Goal: Information Seeking & Learning: Obtain resource

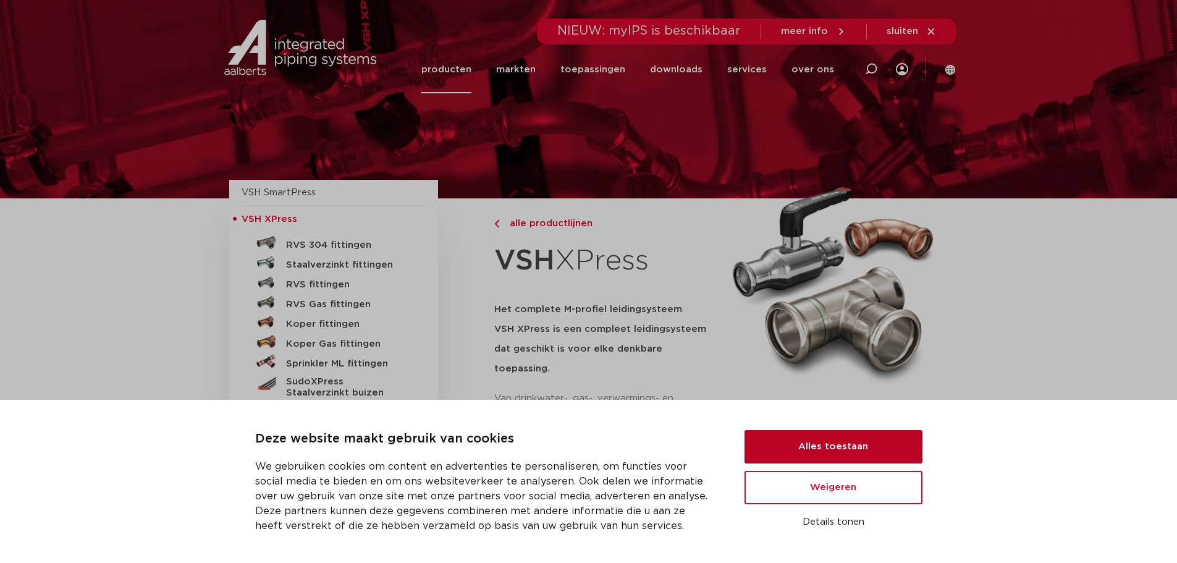
click at [772, 450] on button "Alles toestaan" at bounding box center [834, 446] width 178 height 33
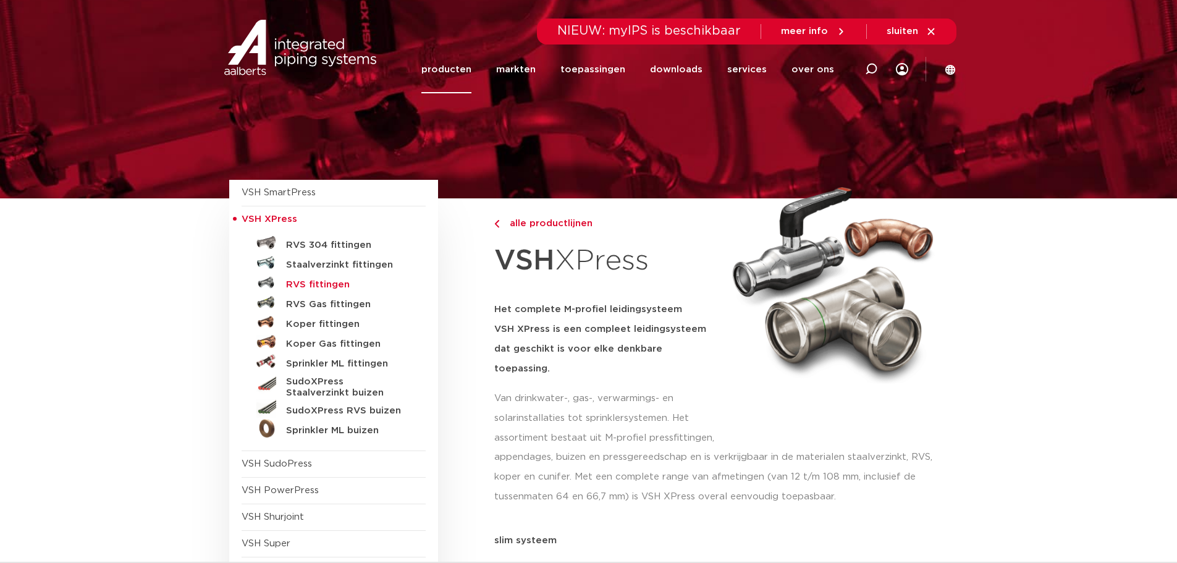
click at [334, 283] on h5 "RVS fittingen" at bounding box center [347, 284] width 122 height 11
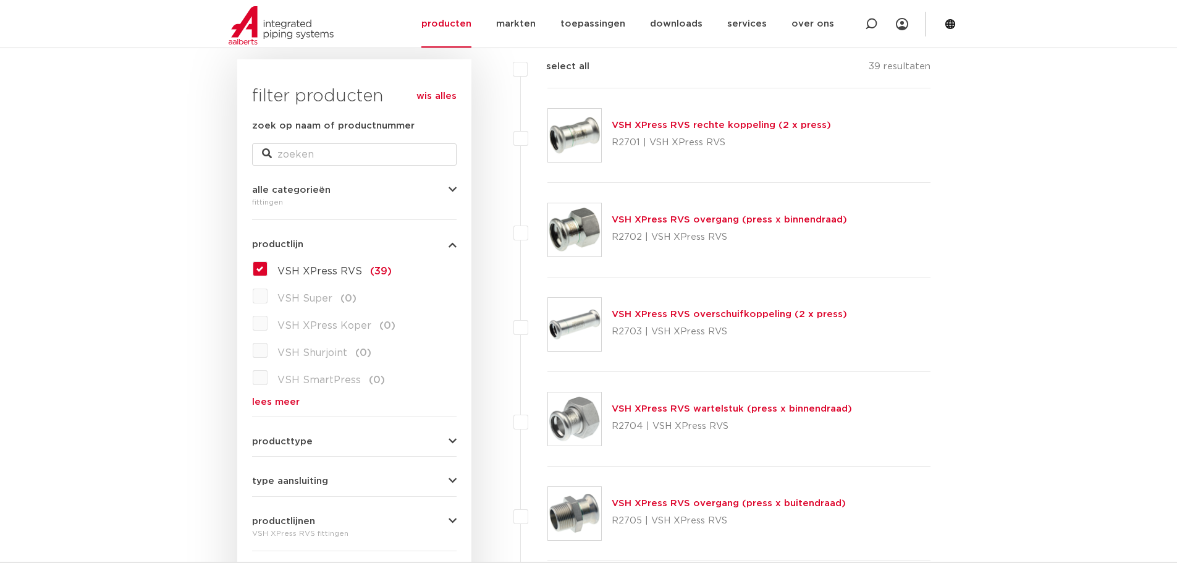
scroll to position [185, 0]
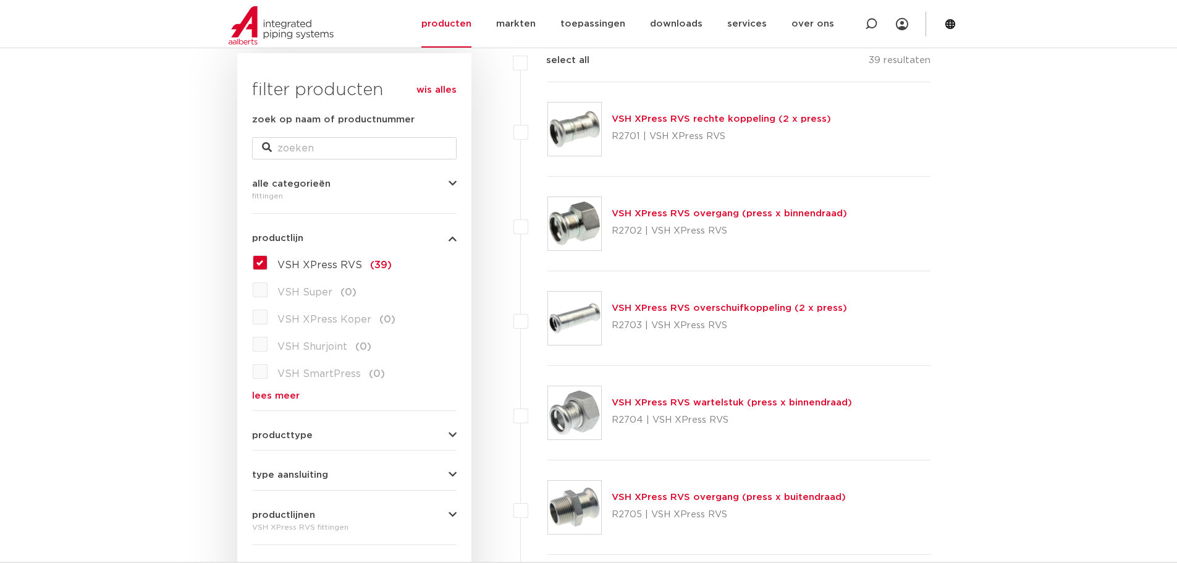
click at [456, 434] on icon "button" at bounding box center [453, 435] width 8 height 9
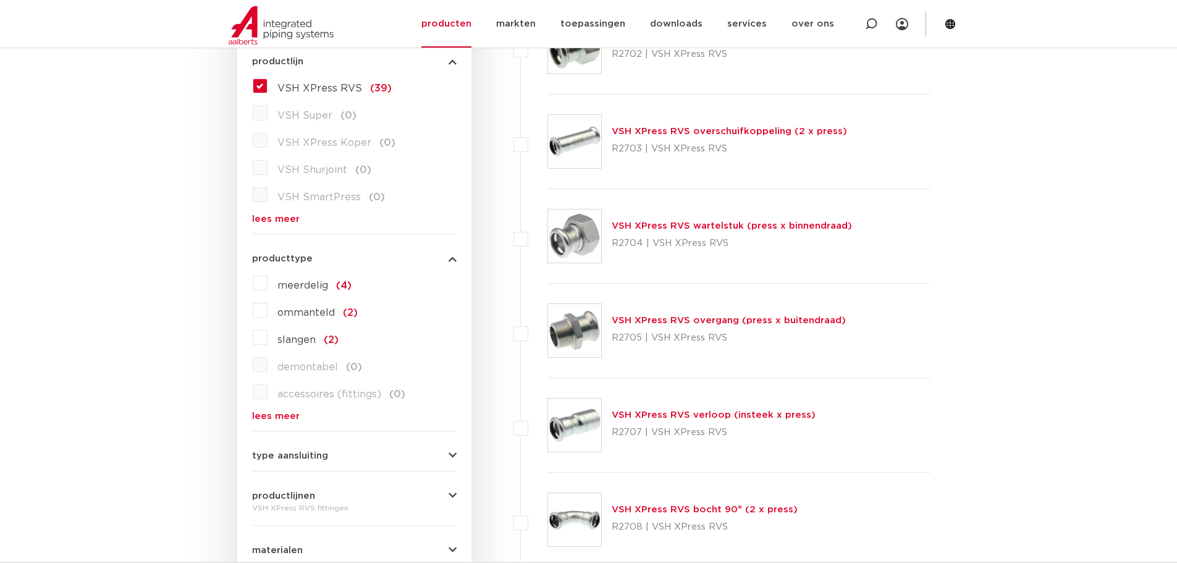
scroll to position [371, 0]
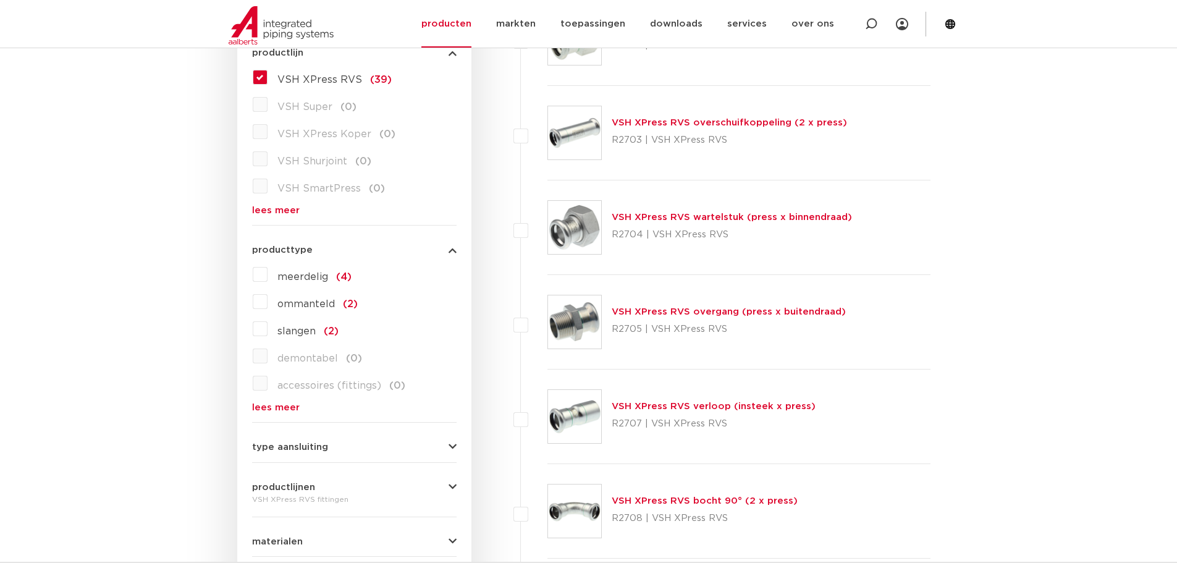
click at [454, 444] on icon "button" at bounding box center [453, 446] width 8 height 9
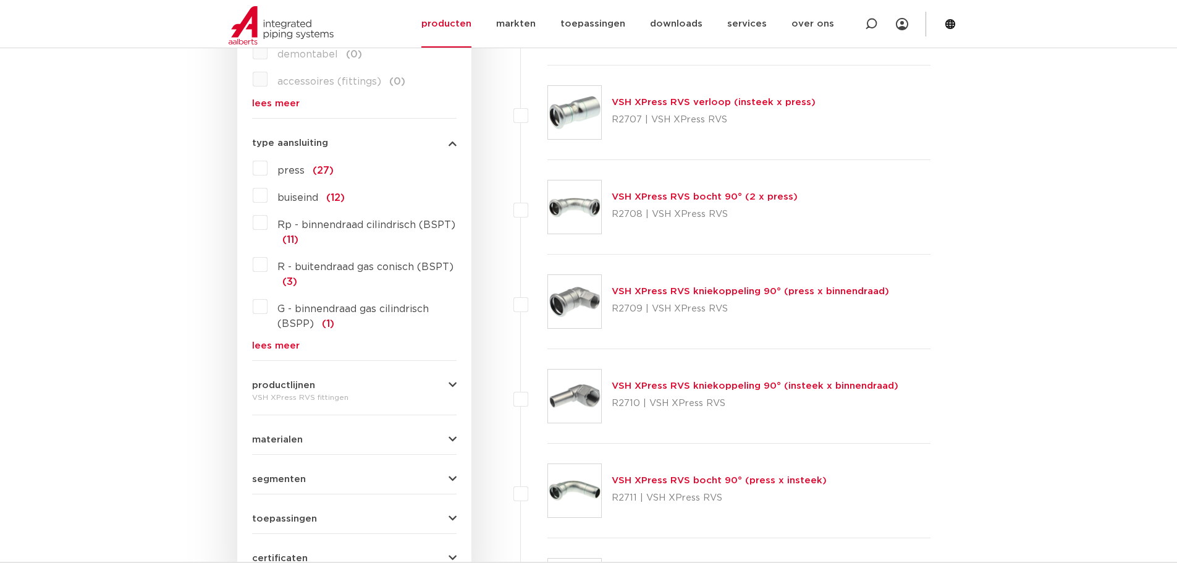
scroll to position [680, 0]
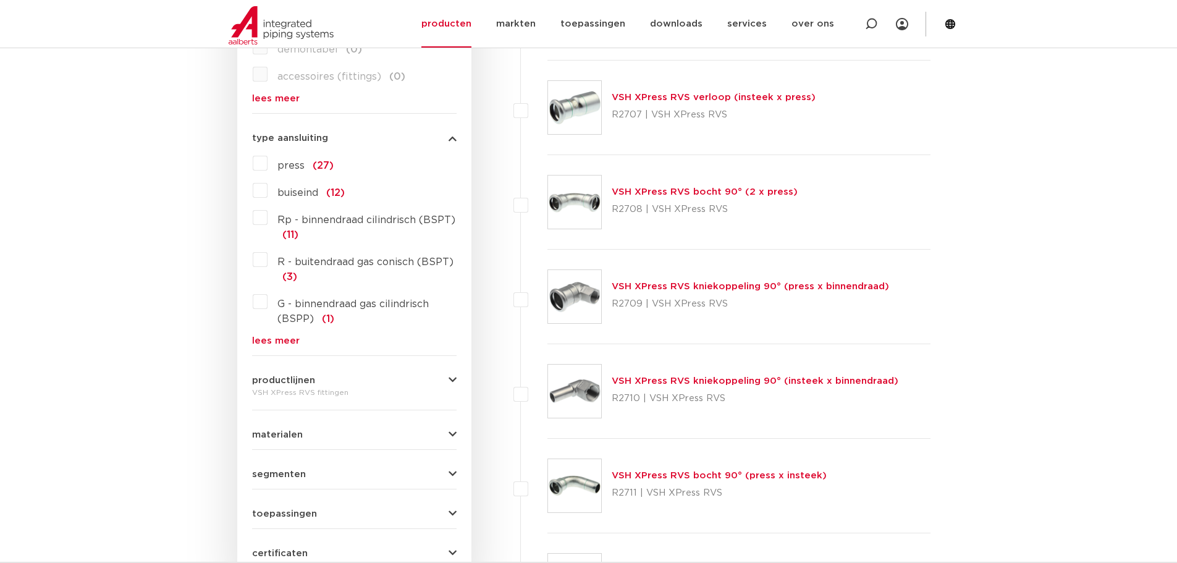
click at [691, 192] on link "VSH XPress RVS bocht 90° (2 x press)" at bounding box center [705, 191] width 186 height 9
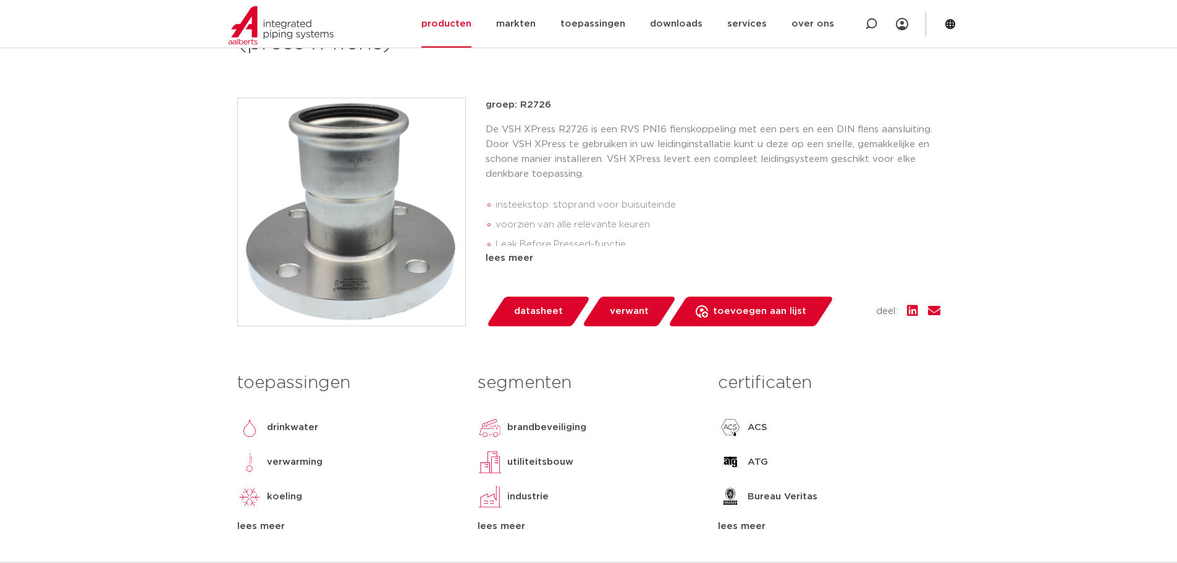
click at [538, 304] on span "datasheet" at bounding box center [538, 312] width 49 height 20
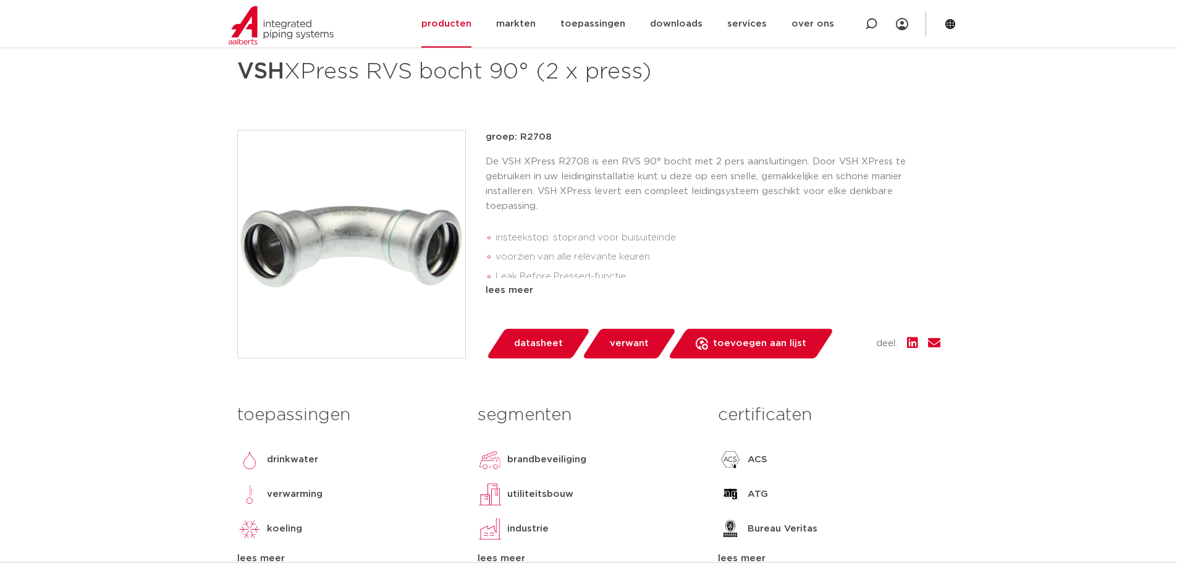
click at [546, 340] on span "datasheet" at bounding box center [538, 344] width 49 height 20
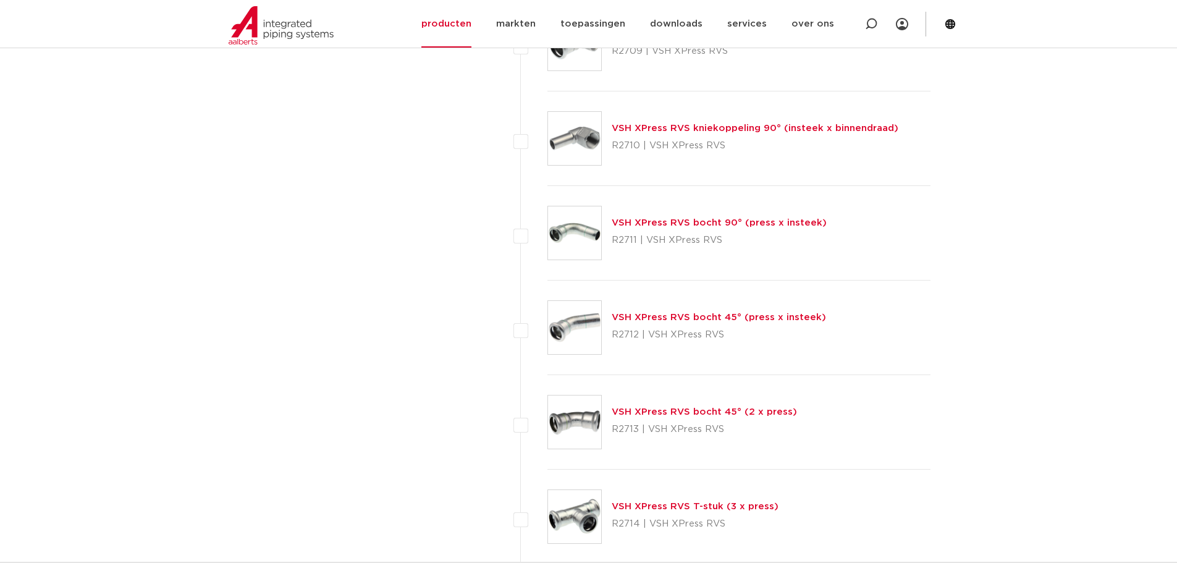
scroll to position [929, 0]
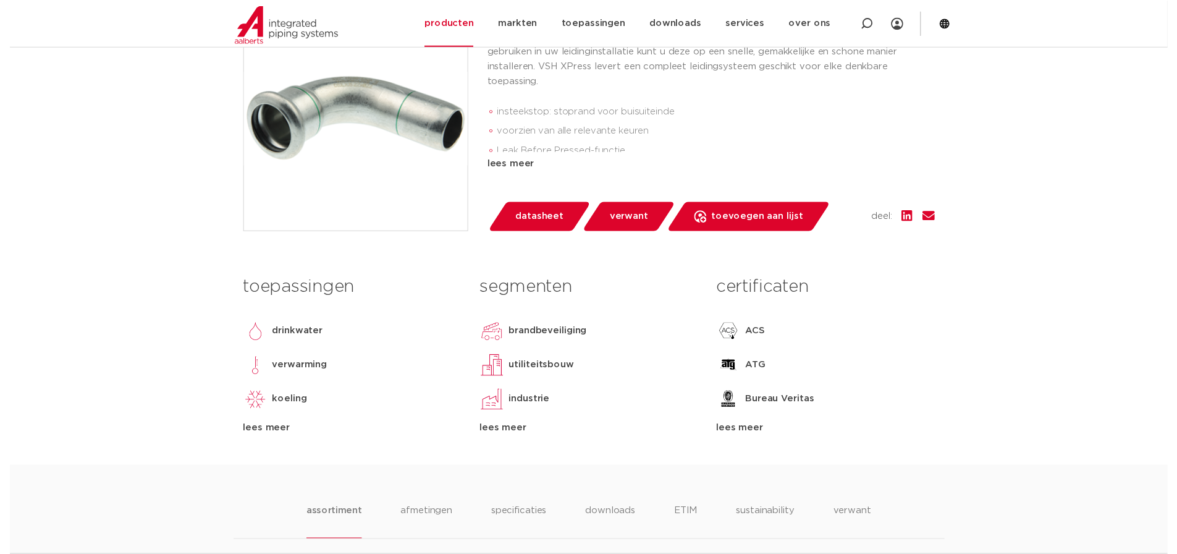
scroll to position [371, 0]
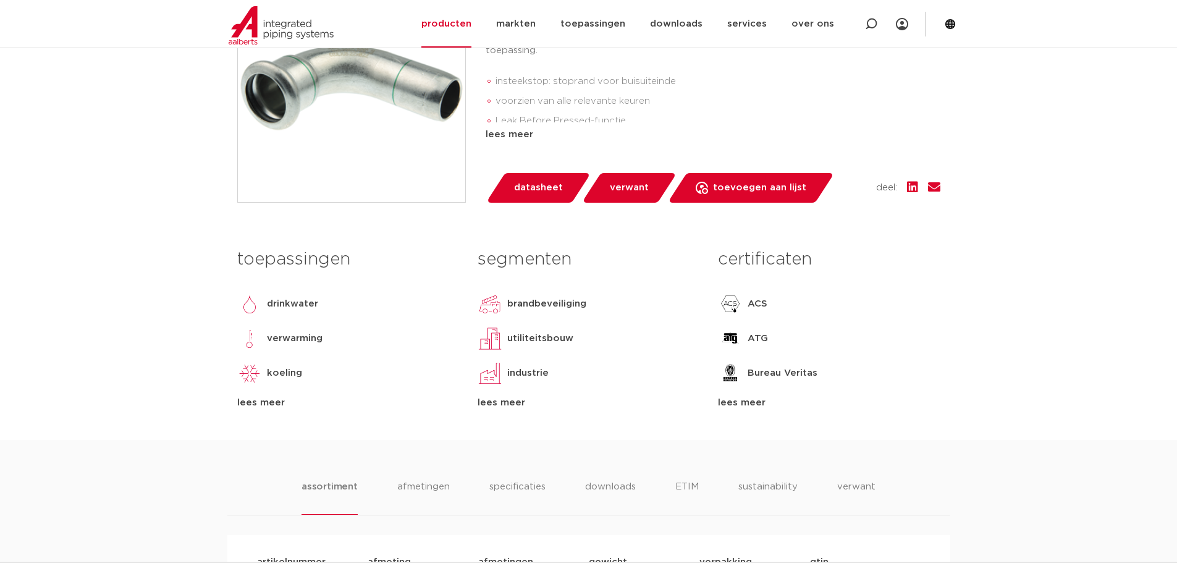
click at [557, 184] on span "datasheet" at bounding box center [538, 188] width 49 height 20
